Goal: Transaction & Acquisition: Book appointment/travel/reservation

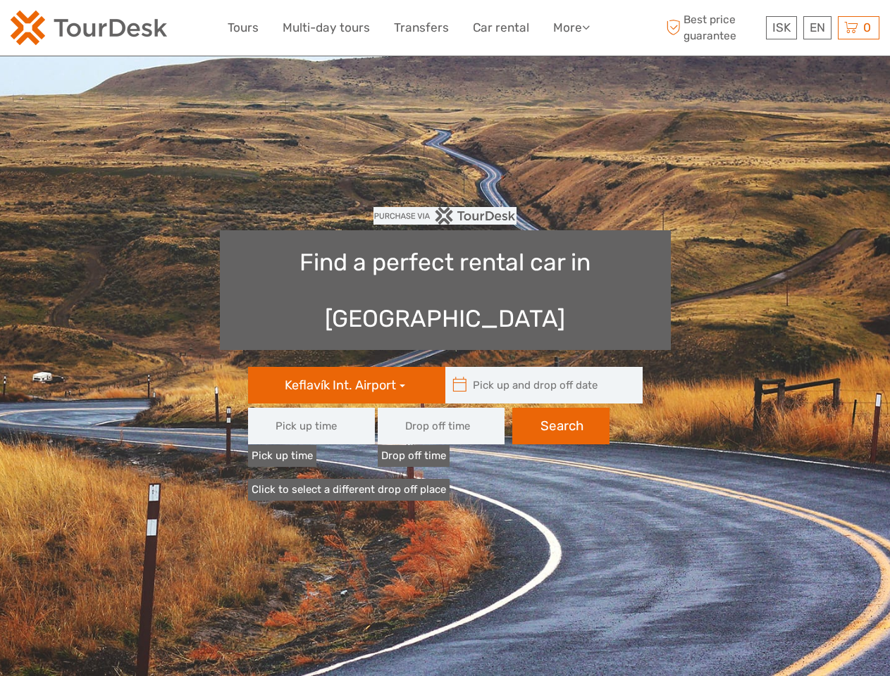
type input "08:00"
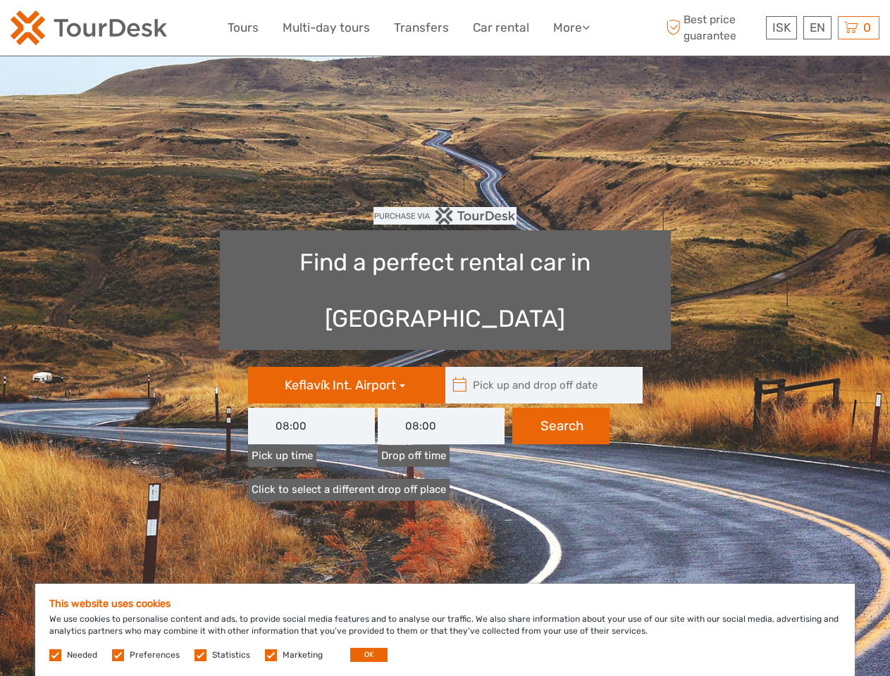
click at [570, 27] on link "More" at bounding box center [571, 28] width 37 height 20
click at [587, 27] on icon at bounding box center [586, 27] width 8 height 12
click at [781, 27] on span "ISK" at bounding box center [781, 27] width 18 height 14
click at [817, 27] on div "EN English Español Deutsch" at bounding box center [817, 27] width 28 height 23
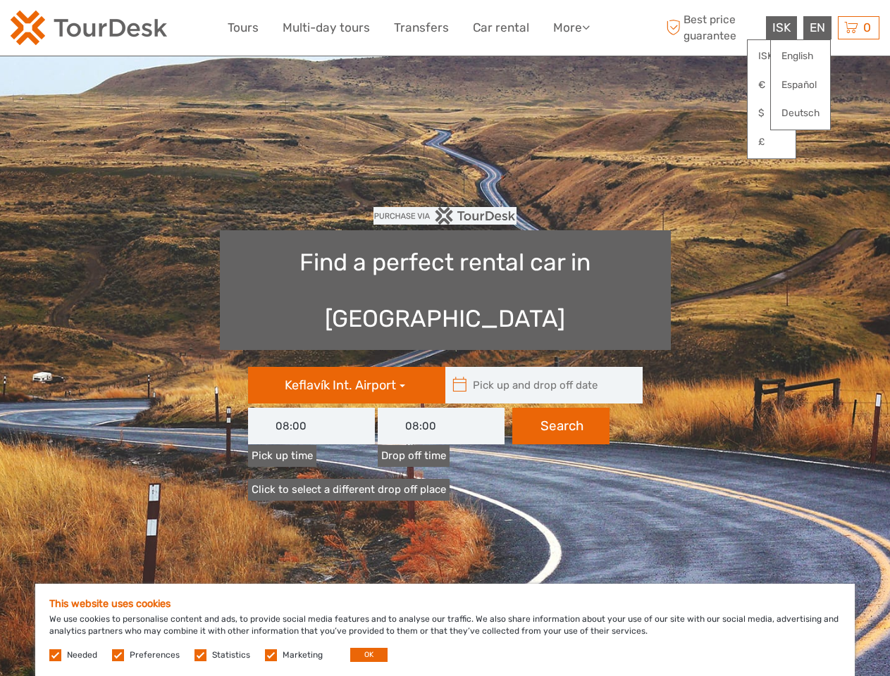
click at [858, 27] on div "0 Items Total 0 ISK Checkout The shopping cart is empty." at bounding box center [859, 27] width 42 height 23
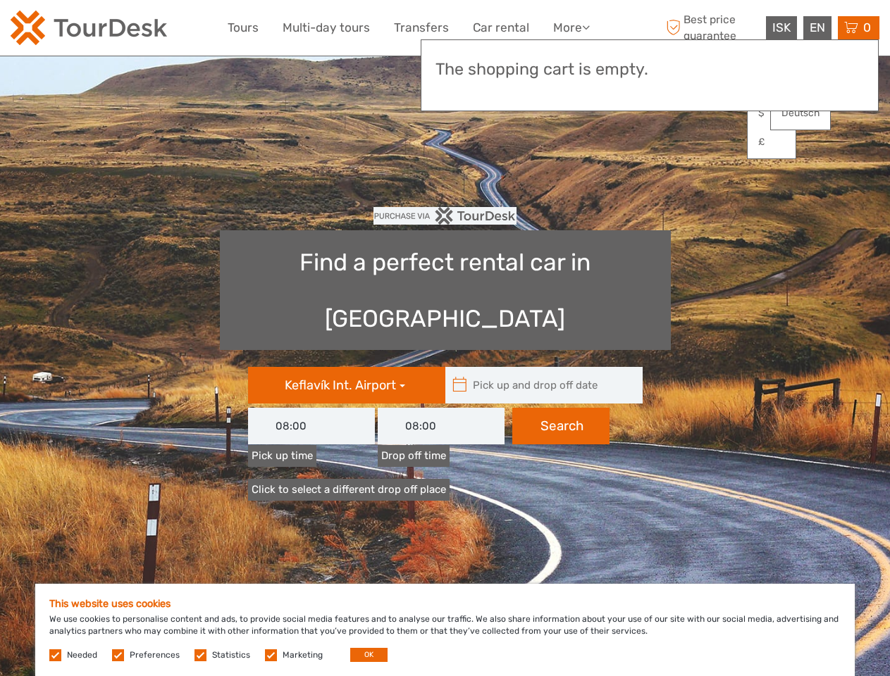
click at [459, 374] on icon at bounding box center [459, 385] width 15 height 23
click at [540, 367] on input "text" at bounding box center [540, 385] width 190 height 37
click at [0, 0] on input "text" at bounding box center [0, 0] width 0 height 0
type input "[DATE] - [DATE]"
click at [363, 655] on button "OK" at bounding box center [368, 655] width 37 height 14
